Goal: Check status: Check status

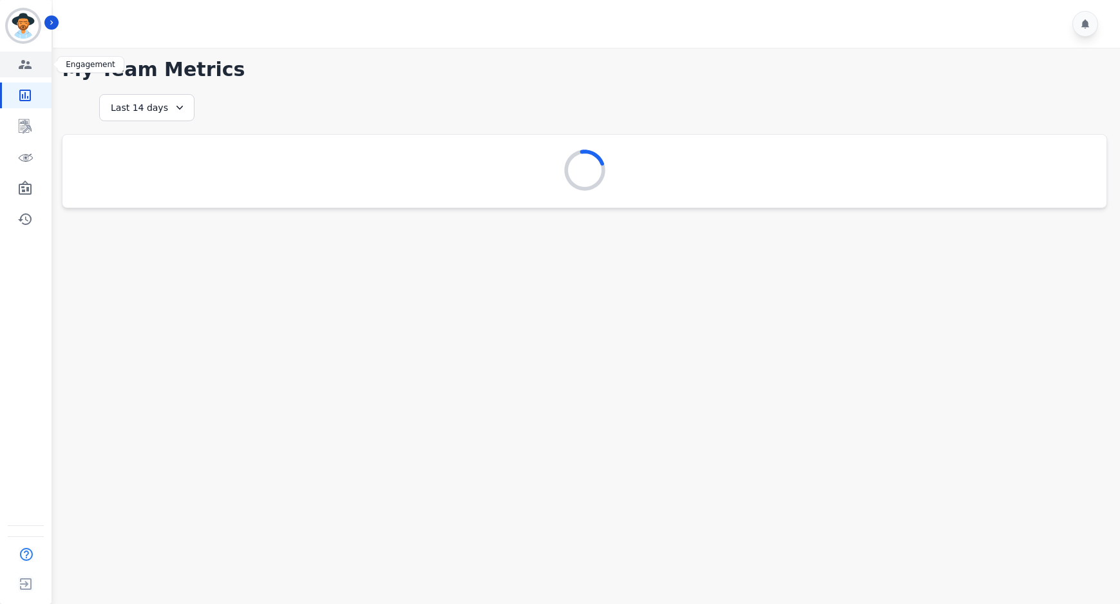
click at [28, 60] on icon "Sidebar" at bounding box center [24, 64] width 15 height 15
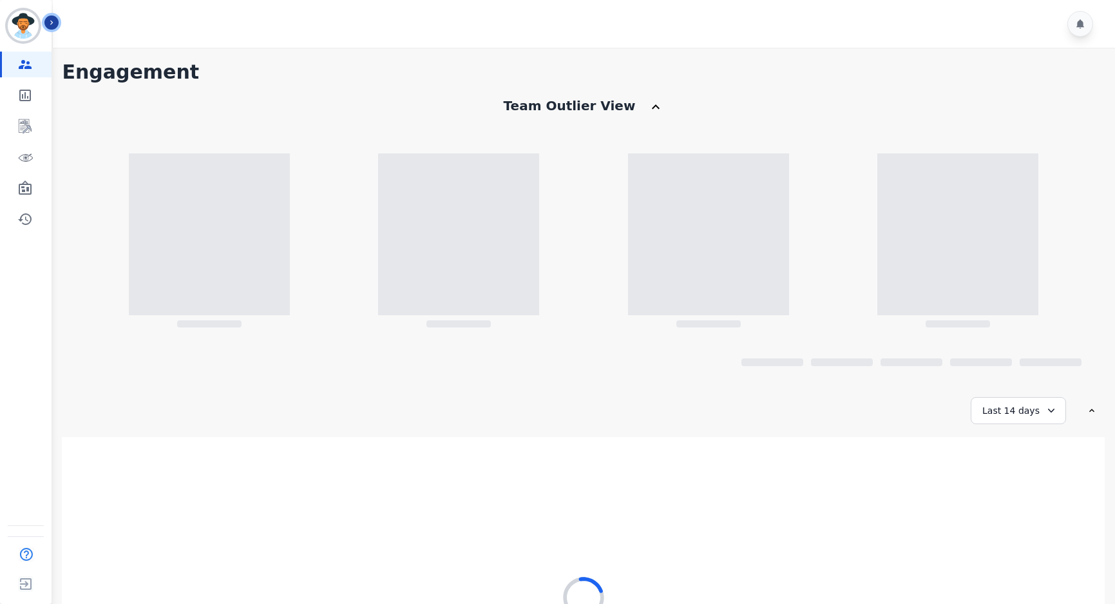
click at [53, 18] on icon "Sidebar" at bounding box center [51, 22] width 9 height 9
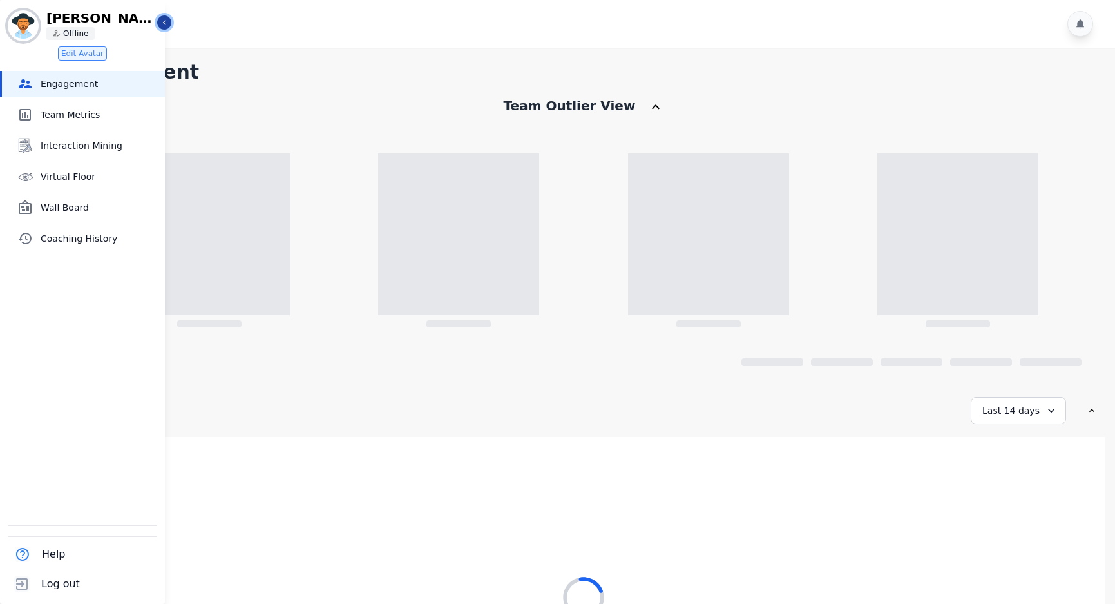
click at [158, 23] on button "Icon description" at bounding box center [164, 22] width 14 height 14
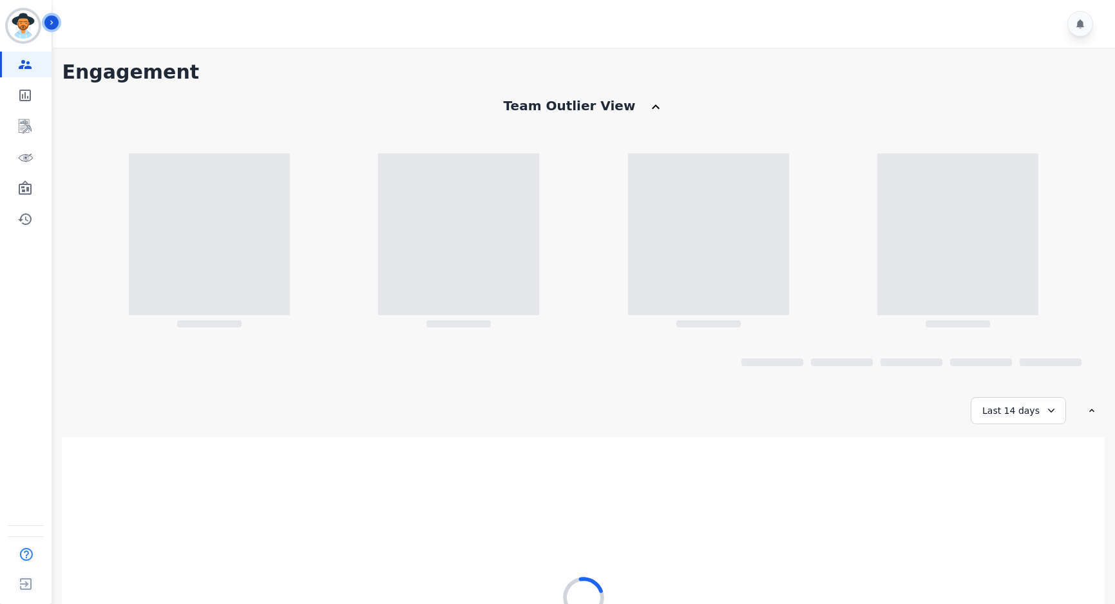
scroll to position [155, 0]
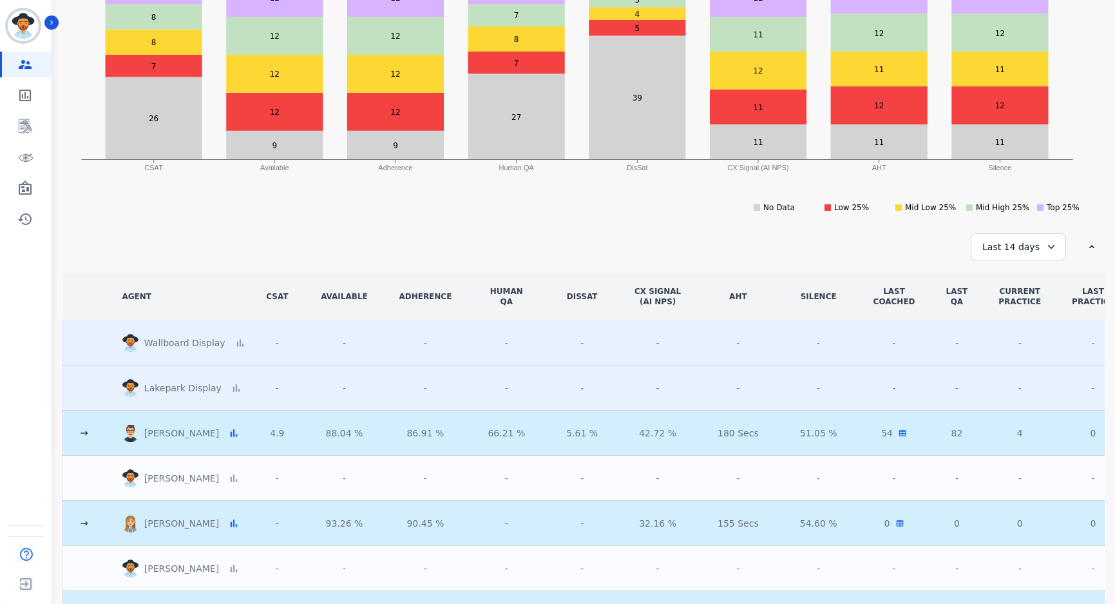
click at [629, 238] on div "**********" at bounding box center [579, 246] width 1035 height 27
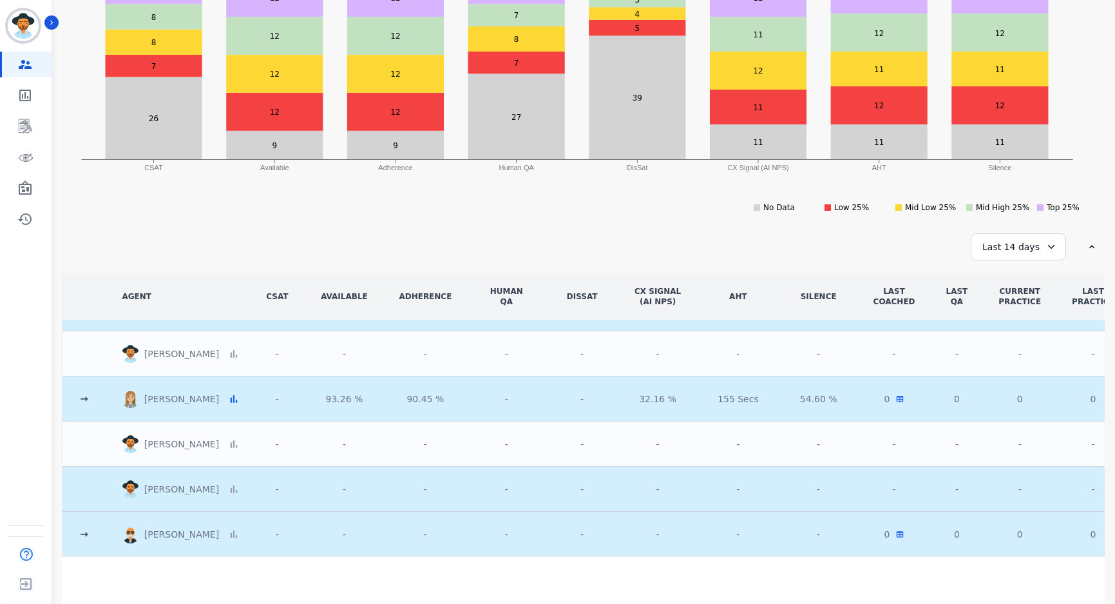
scroll to position [129, 0]
click at [77, 535] on td at bounding box center [84, 533] width 44 height 45
click at [88, 531] on icon at bounding box center [84, 534] width 13 height 13
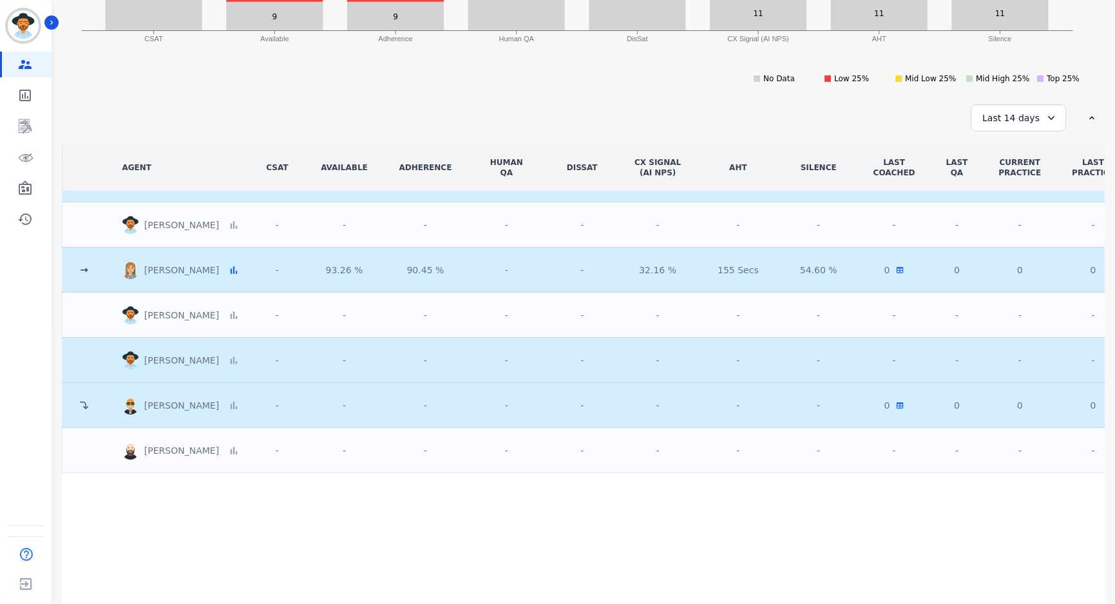
scroll to position [323, 0]
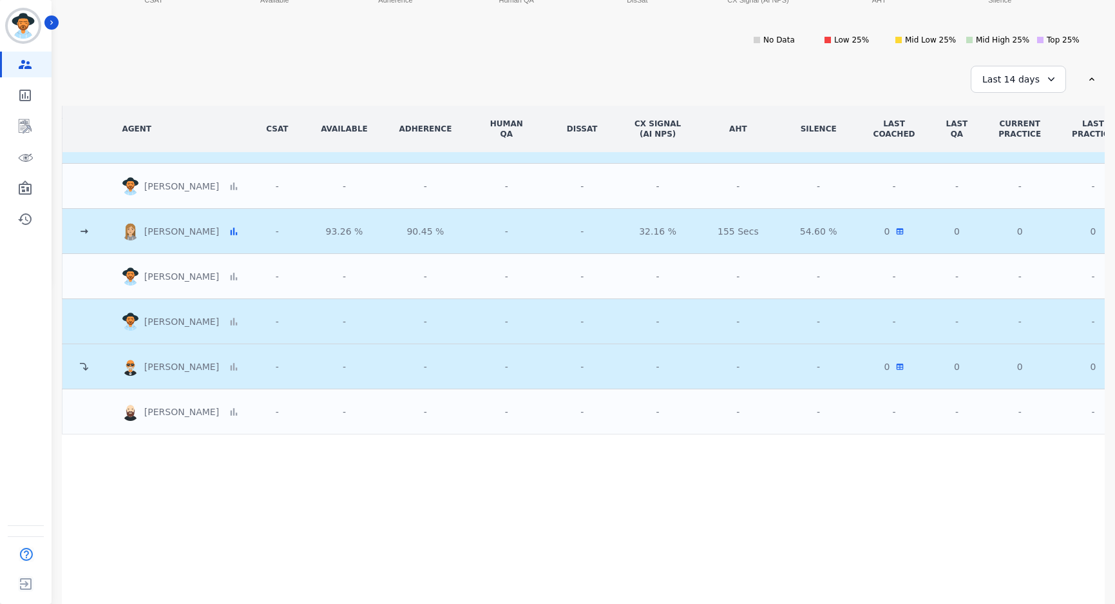
click at [85, 234] on td at bounding box center [84, 231] width 44 height 45
click at [86, 229] on icon at bounding box center [84, 231] width 13 height 13
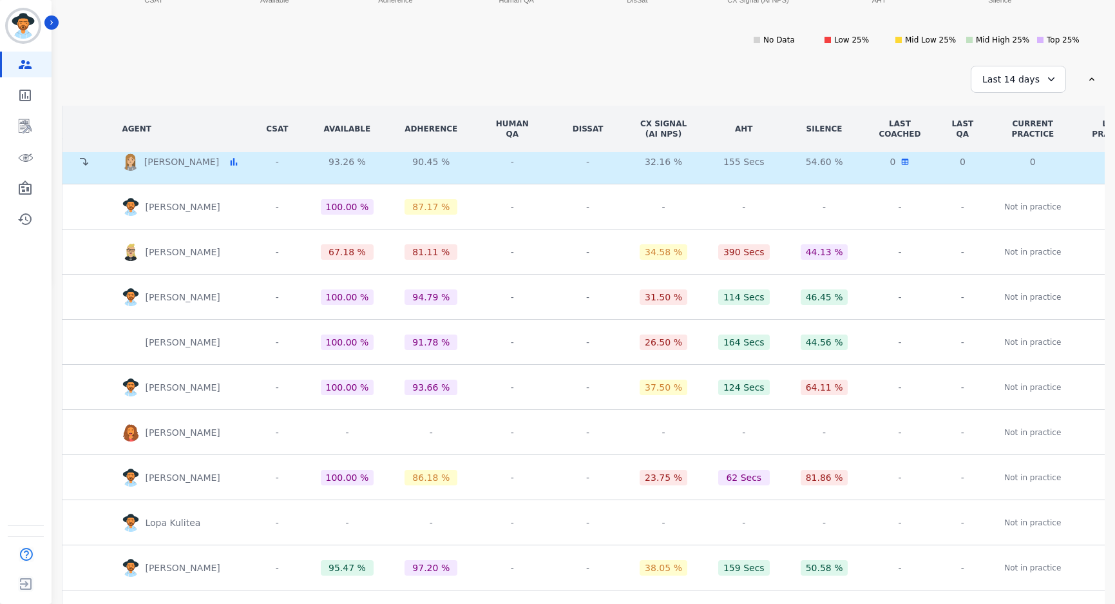
scroll to position [0, 0]
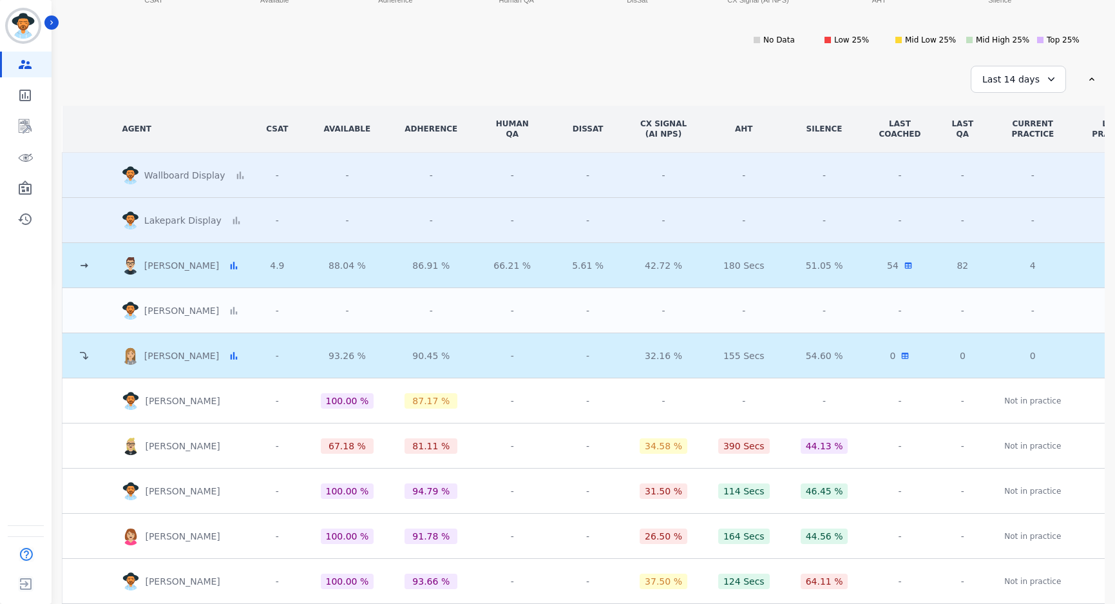
click at [82, 352] on icon at bounding box center [84, 356] width 8 height 8
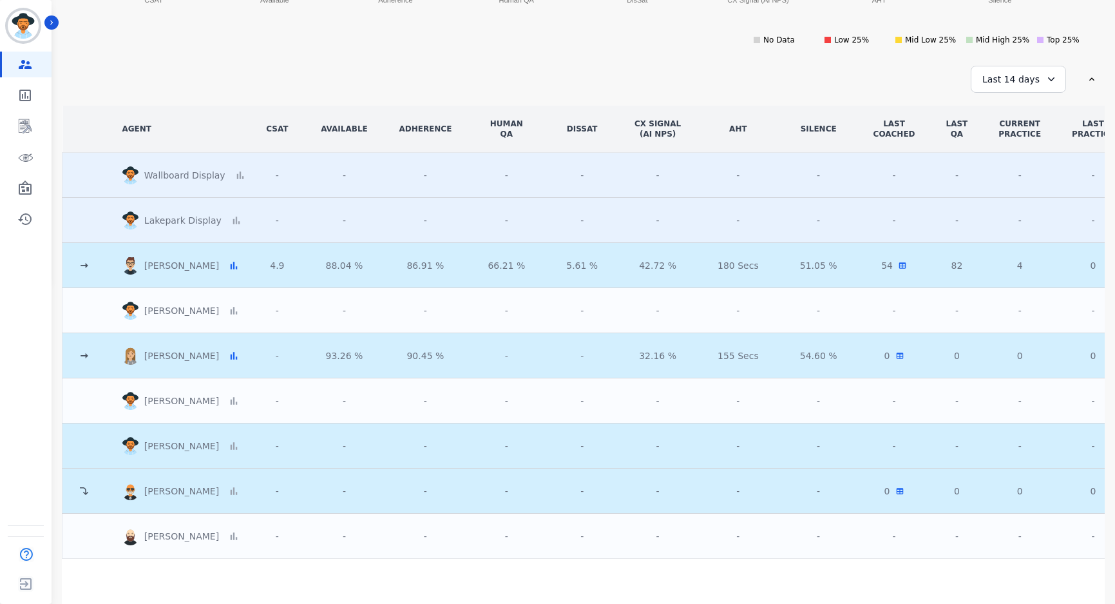
click at [86, 488] on icon at bounding box center [84, 491] width 12 height 12
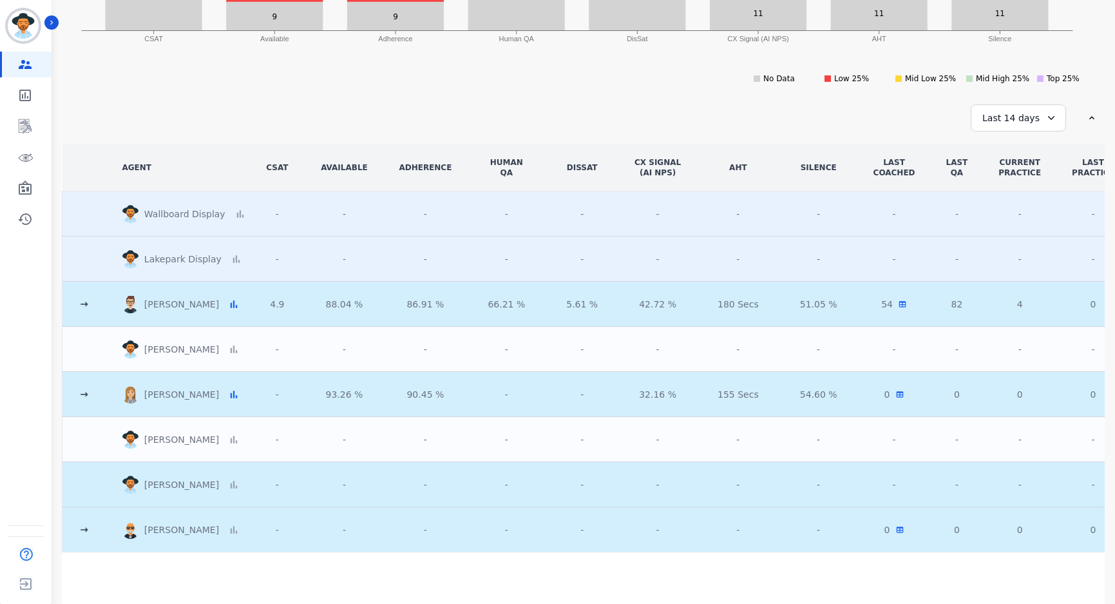
click at [88, 304] on icon at bounding box center [84, 304] width 13 height 13
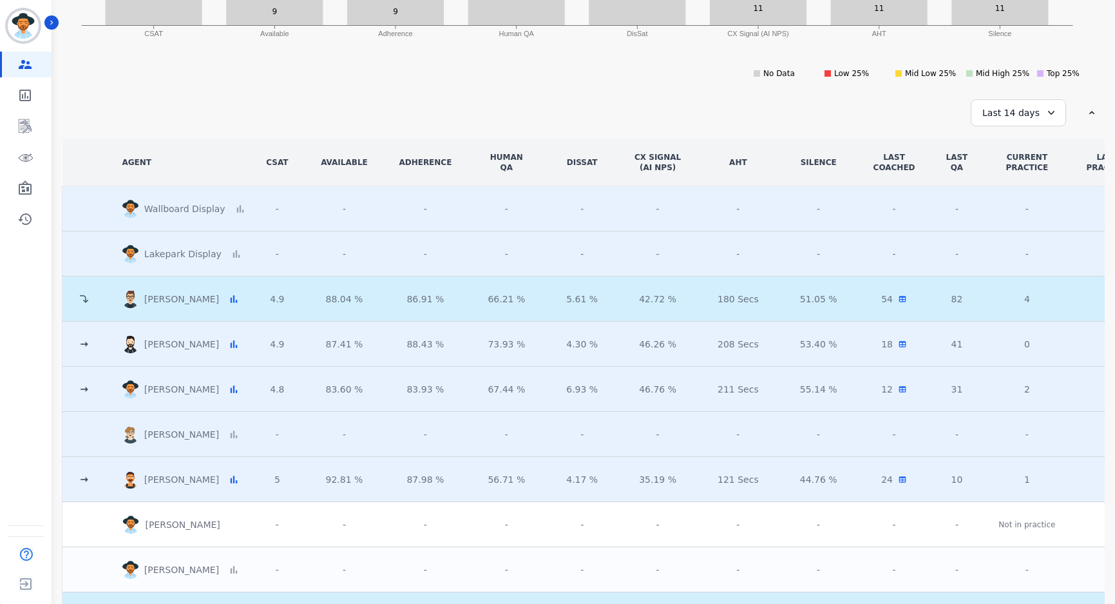
click at [86, 392] on icon at bounding box center [84, 389] width 13 height 13
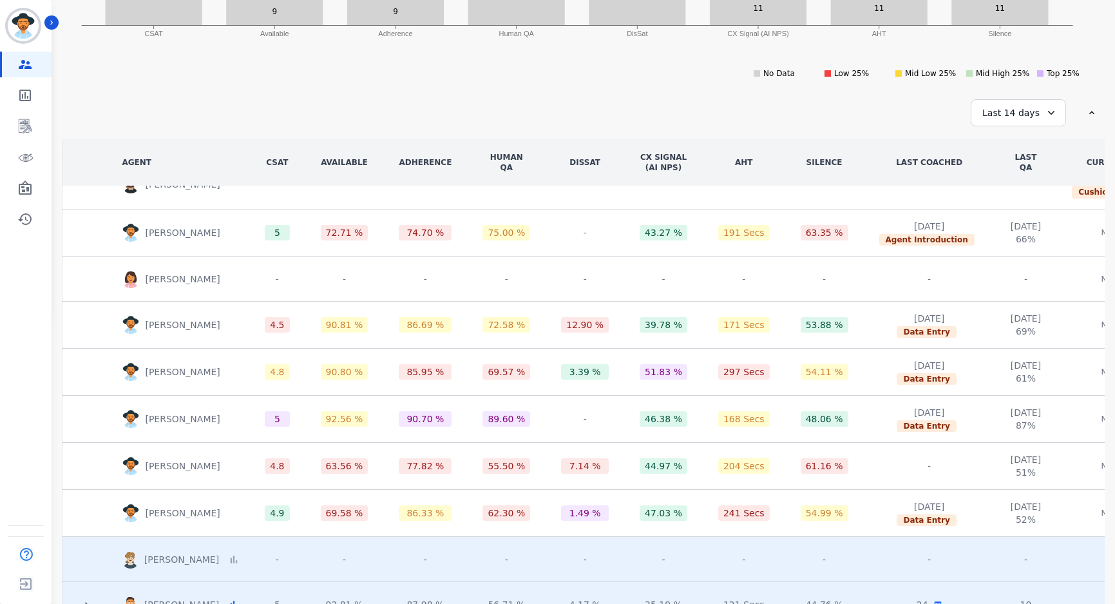
scroll to position [258, 0]
